Goal: Transaction & Acquisition: Purchase product/service

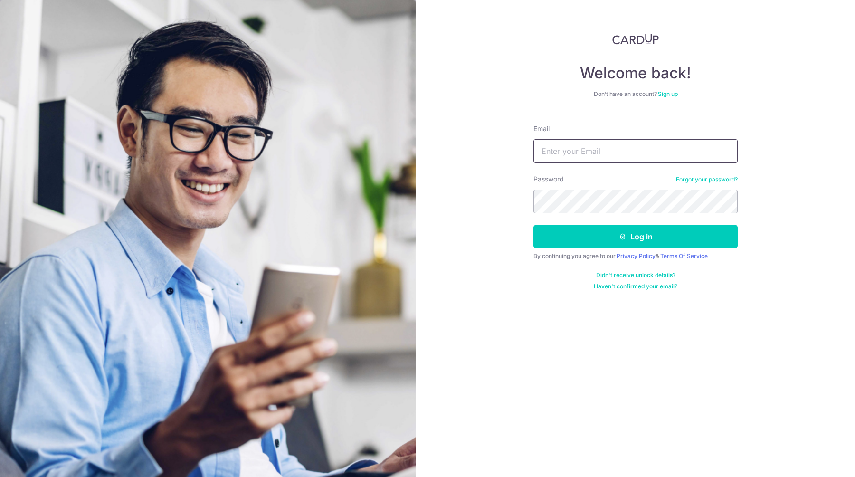
click at [585, 149] on input "Email" at bounding box center [636, 151] width 204 height 24
type input "soh.aaron@outlook.com"
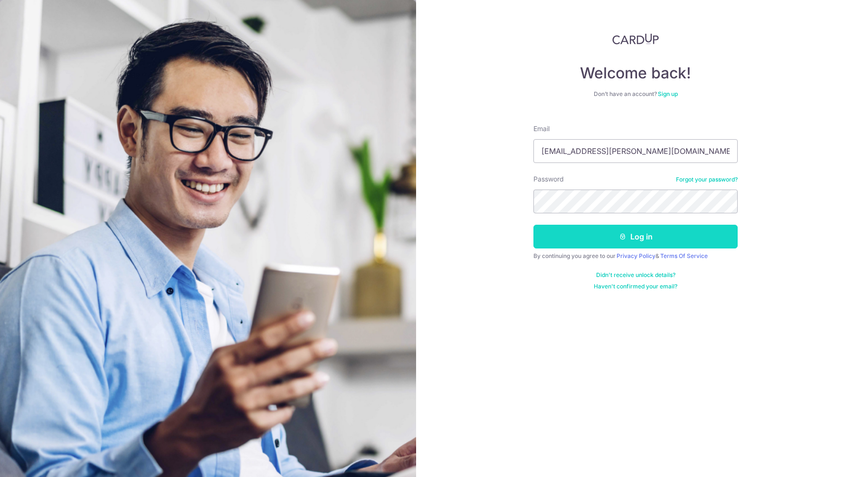
click at [641, 235] on button "Log in" at bounding box center [636, 237] width 204 height 24
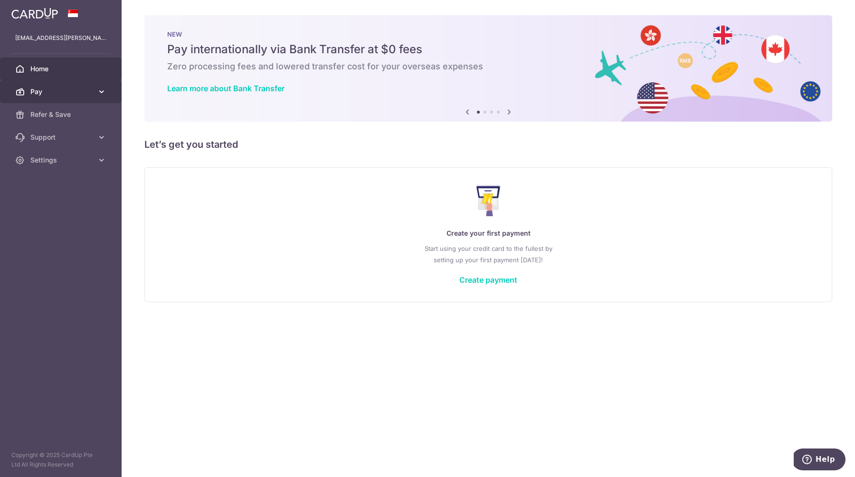
click at [100, 92] on icon at bounding box center [102, 92] width 10 height 10
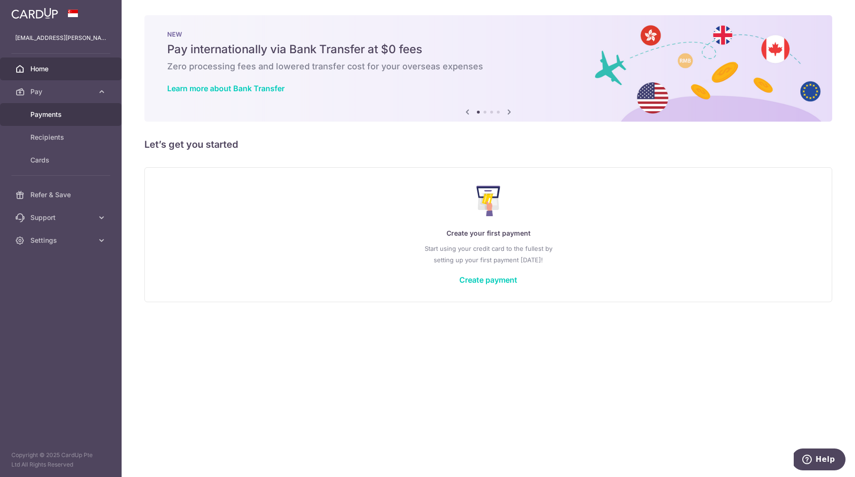
click at [62, 114] on span "Payments" at bounding box center [61, 115] width 63 height 10
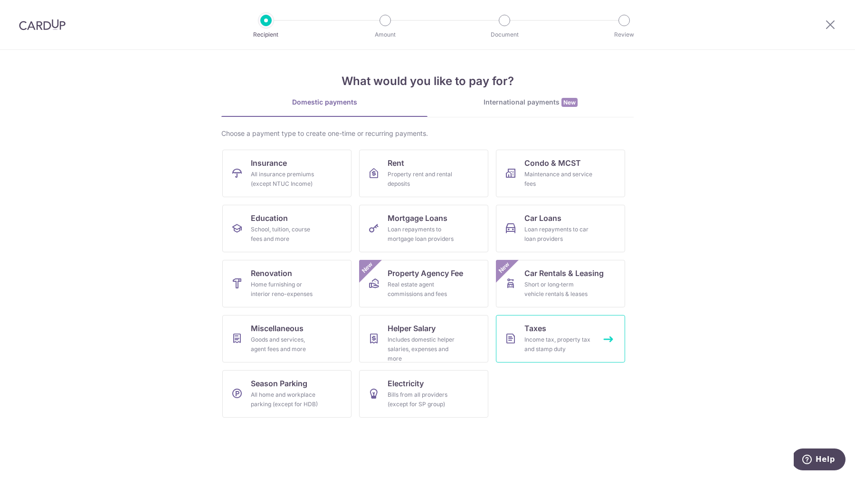
click at [545, 353] on div "Income tax, property tax and stamp duty" at bounding box center [559, 344] width 68 height 19
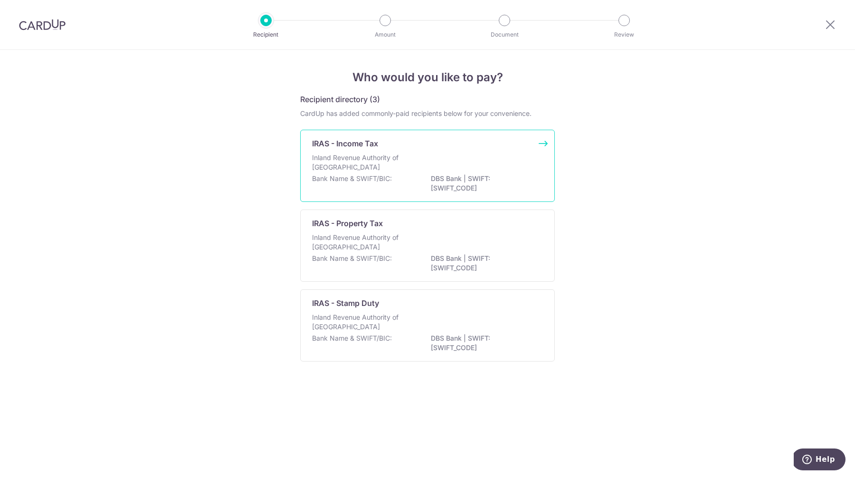
click at [469, 151] on div "IRAS - Income Tax Inland Revenue Authority of Singapore Bank Name & SWIFT/BIC: …" at bounding box center [427, 166] width 255 height 72
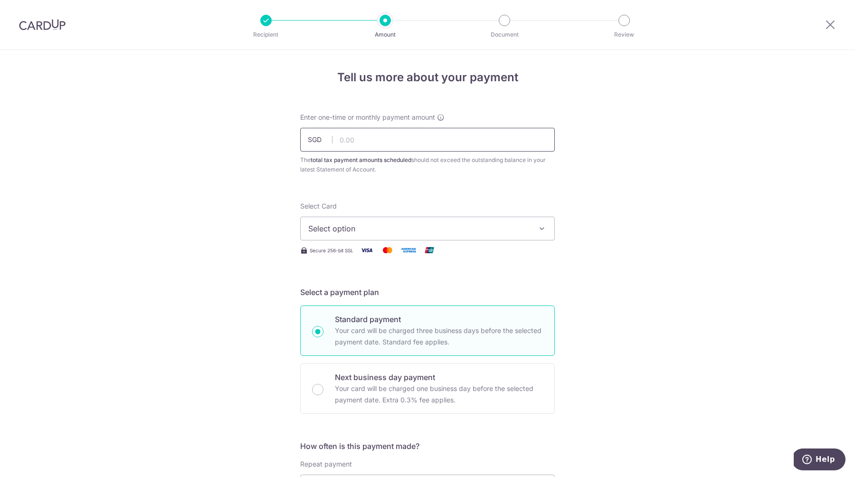
click at [458, 143] on input "text" at bounding box center [427, 140] width 255 height 24
click at [398, 142] on input "text" at bounding box center [427, 140] width 255 height 24
click at [421, 146] on input "text" at bounding box center [427, 140] width 255 height 24
type input "557.02"
click at [371, 235] on button "Select option" at bounding box center [427, 229] width 255 height 24
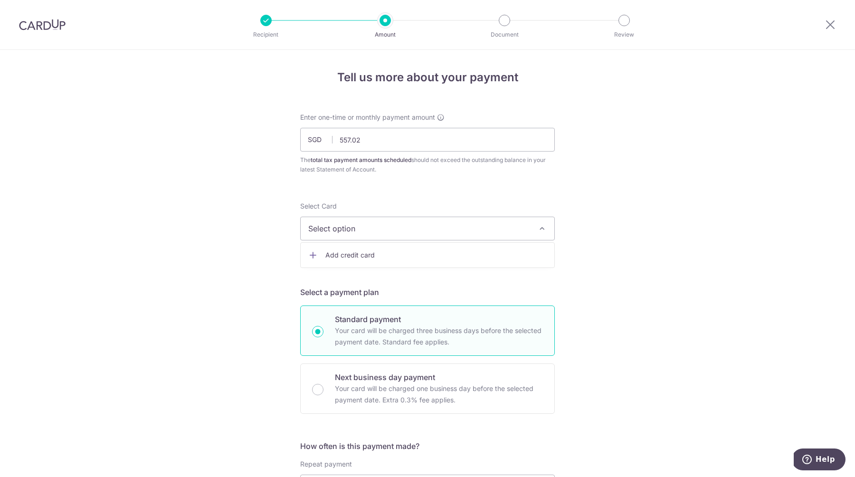
click at [373, 255] on span "Add credit card" at bounding box center [435, 255] width 221 height 10
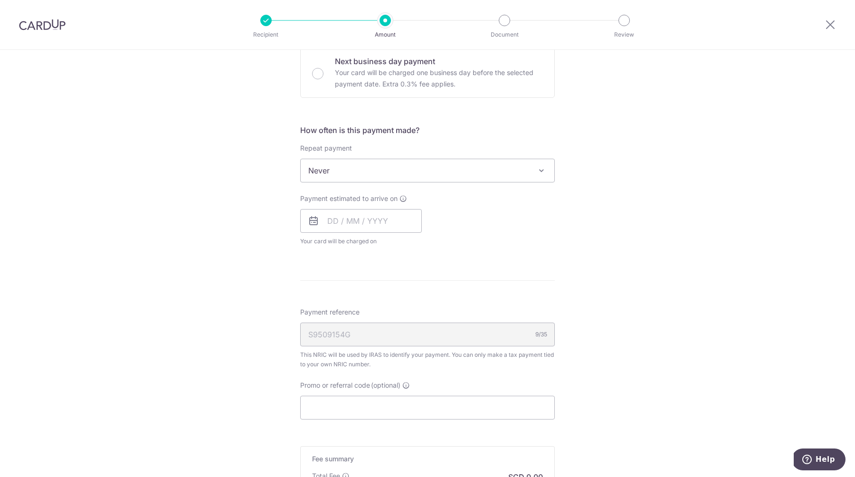
scroll to position [577, 0]
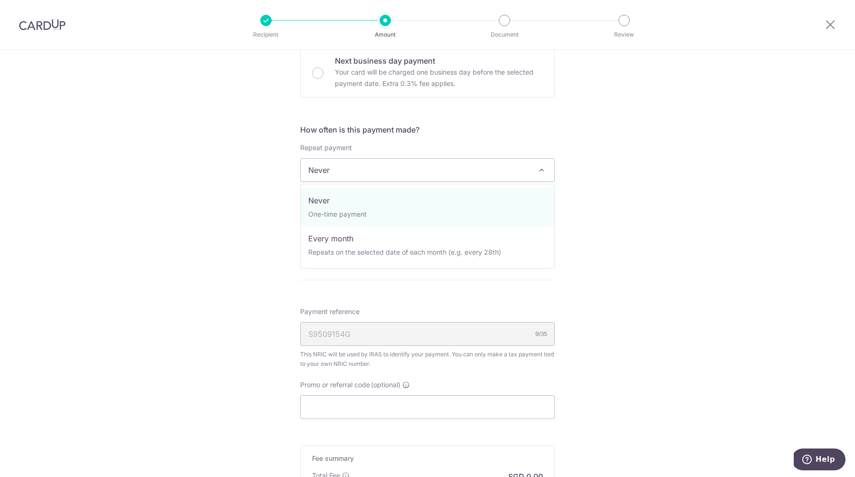
click at [531, 166] on span "Never" at bounding box center [428, 170] width 254 height 23
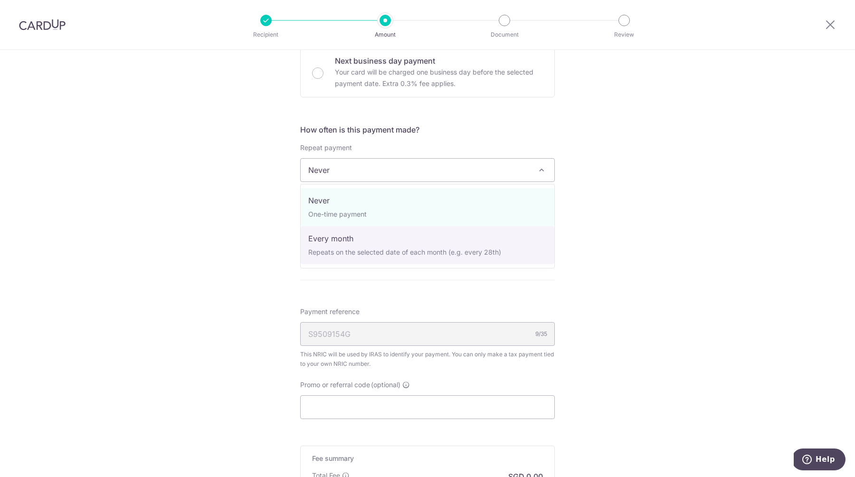
select select "3"
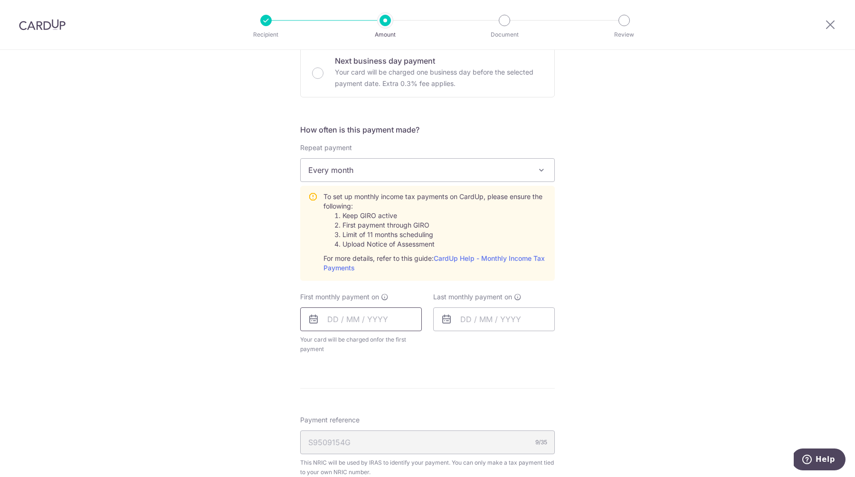
click at [364, 324] on input "text" at bounding box center [361, 319] width 122 height 24
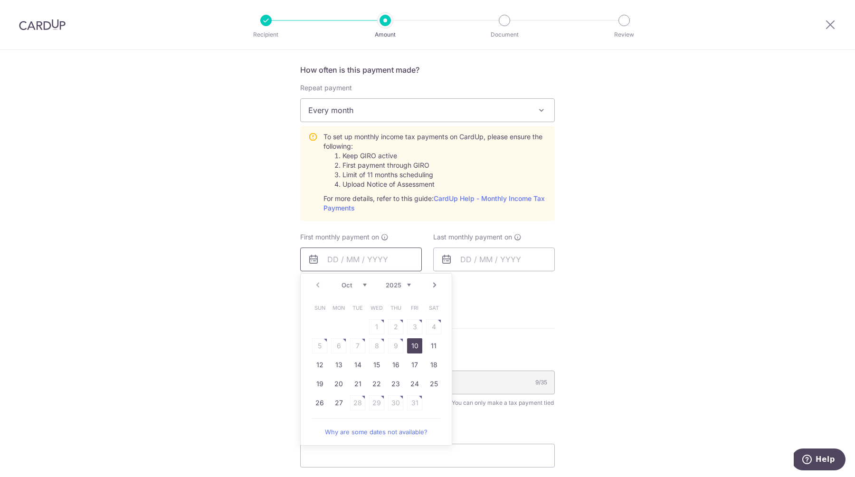
scroll to position [642, 0]
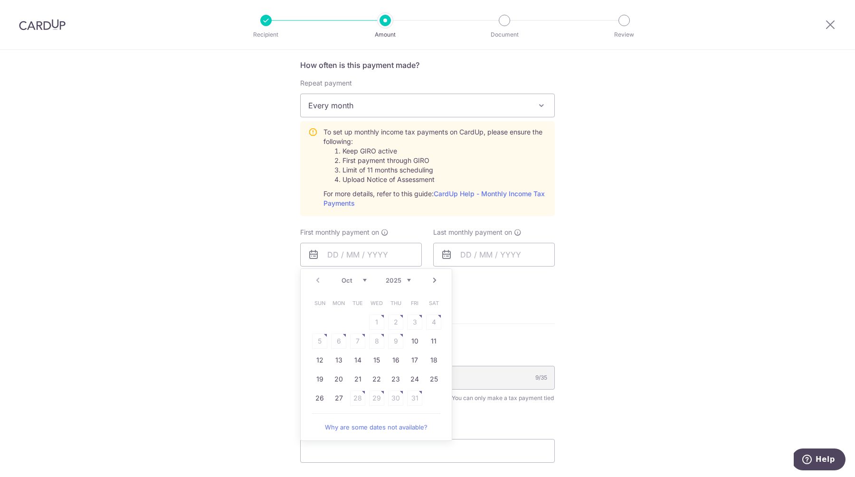
click at [435, 285] on link "Next" at bounding box center [434, 280] width 11 height 11
click at [395, 340] on table "Sun Mon Tue Wed Thu Fri Sat 1 2 3 4 5 6 7 8 9 10 11 12 13 14 15 16 17 18 19 20 …" at bounding box center [376, 360] width 133 height 133
click at [520, 325] on form "Enter one-time or monthly payment amount SGD 557.02 557.02 The total tax paymen…" at bounding box center [427, 43] width 255 height 1144
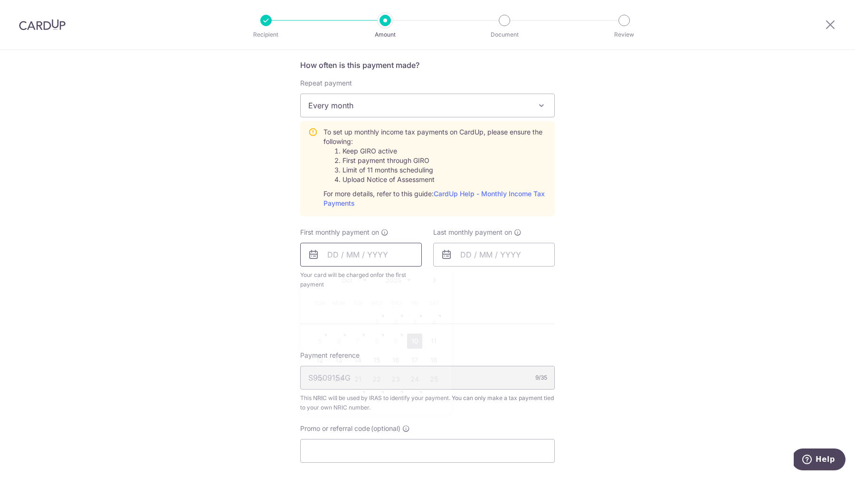
click at [412, 261] on input "text" at bounding box center [361, 255] width 122 height 24
click at [437, 282] on link "Next" at bounding box center [434, 280] width 11 height 11
click at [432, 318] on table "Sun Mon Tue Wed Thu Fri Sat 1 2 3 4 5 6 7 8 9 10 11 12 13 14 15 16 17 18 19 20 …" at bounding box center [376, 360] width 133 height 133
click at [416, 342] on link "7" at bounding box center [414, 341] width 15 height 15
type input "[DATE]"
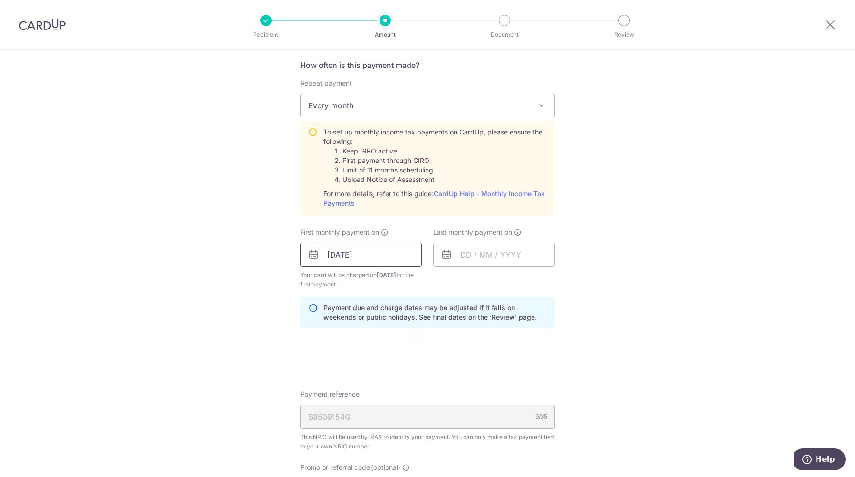
click at [386, 255] on input "[DATE]" at bounding box center [361, 255] width 122 height 24
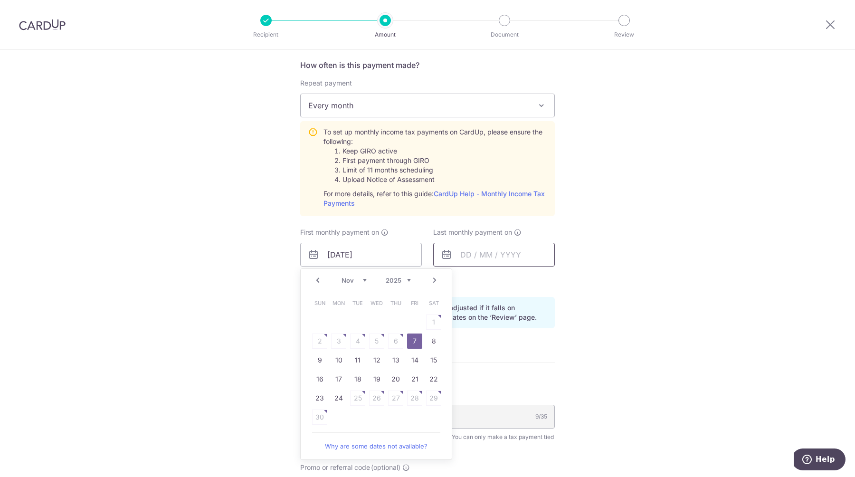
click at [481, 258] on input "text" at bounding box center [494, 255] width 122 height 24
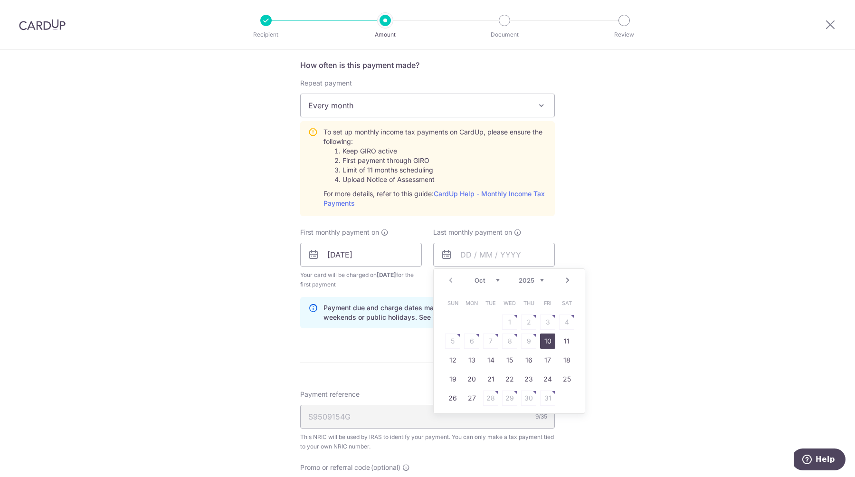
click at [566, 281] on link "Next" at bounding box center [567, 280] width 11 height 11
click at [636, 291] on div "Tell us more about your payment Enter one-time or monthly payment amount SGD 55…" at bounding box center [427, 53] width 855 height 1291
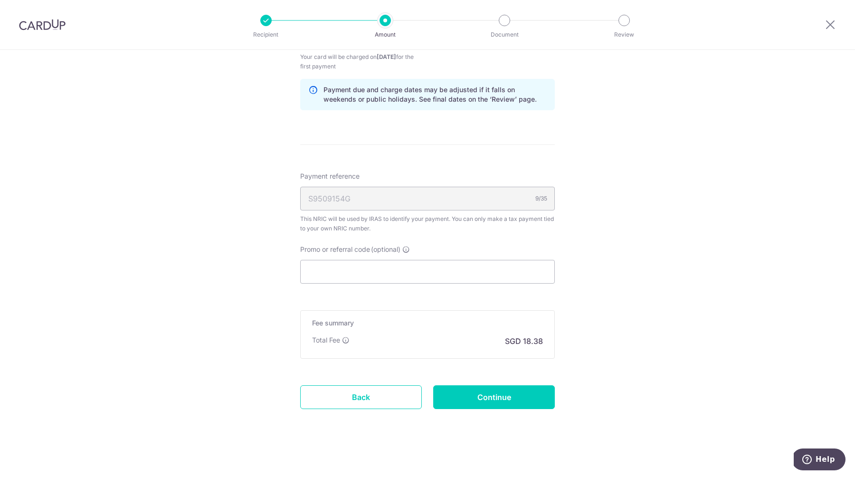
scroll to position [863, 0]
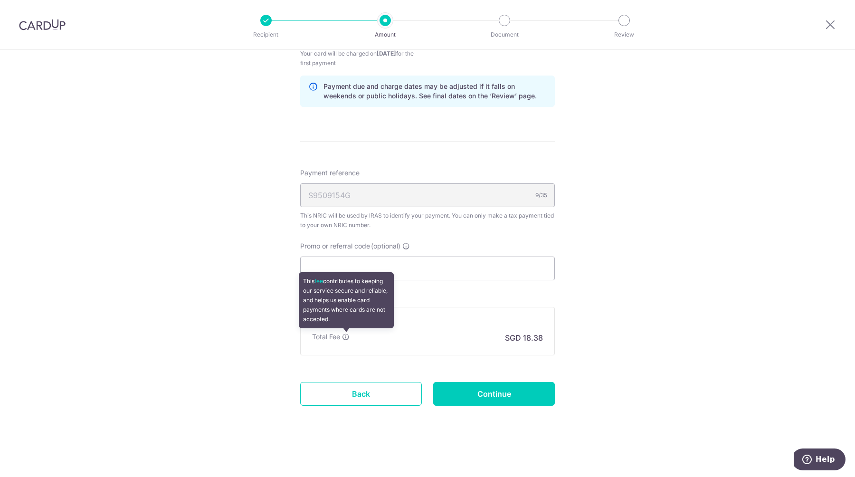
click at [345, 337] on icon at bounding box center [346, 337] width 8 height 8
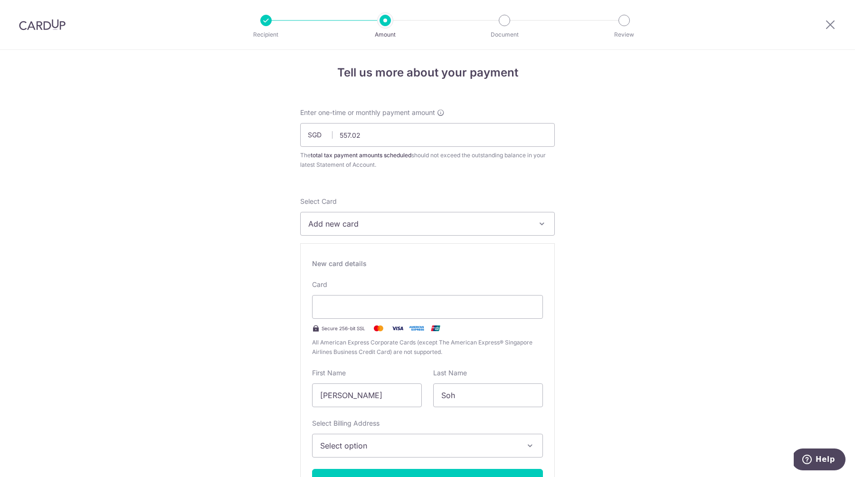
scroll to position [0, 0]
